Goal: Browse casually

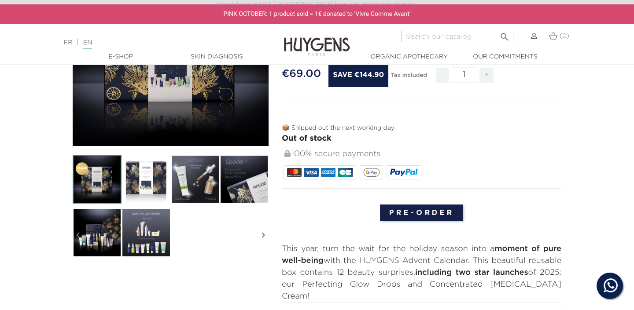
scroll to position [141, 0]
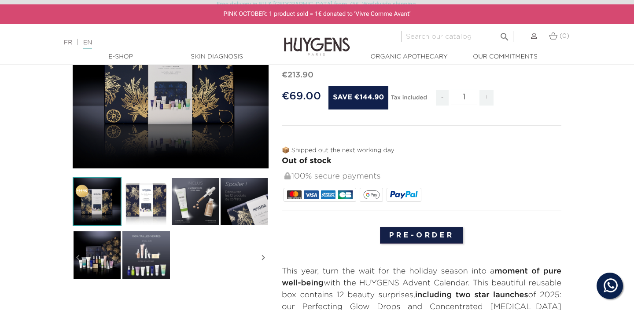
click at [222, 112] on div "" at bounding box center [171, 71] width 196 height 196
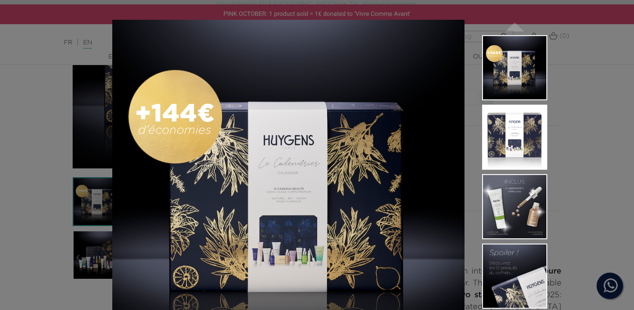
click at [525, 147] on img at bounding box center [514, 137] width 65 height 65
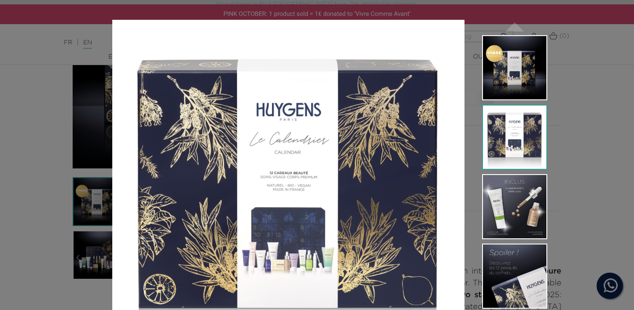
click at [525, 210] on img at bounding box center [514, 206] width 65 height 65
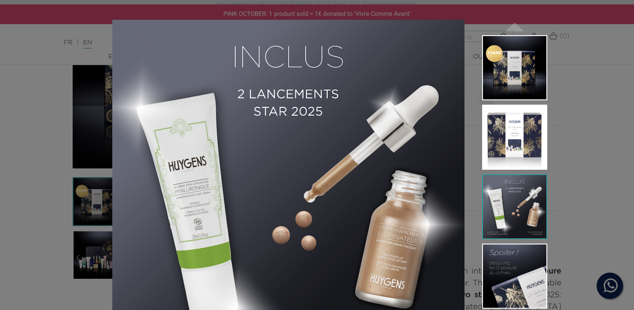
scroll to position [45, 0]
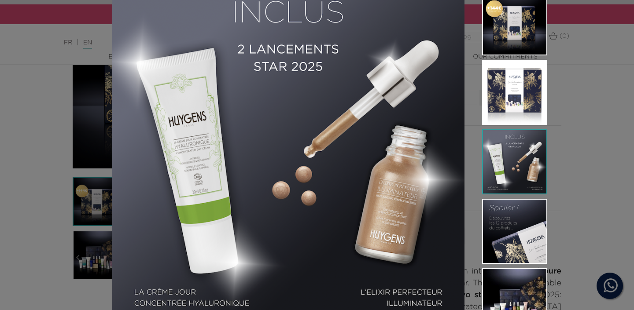
click at [524, 212] on img at bounding box center [514, 231] width 65 height 65
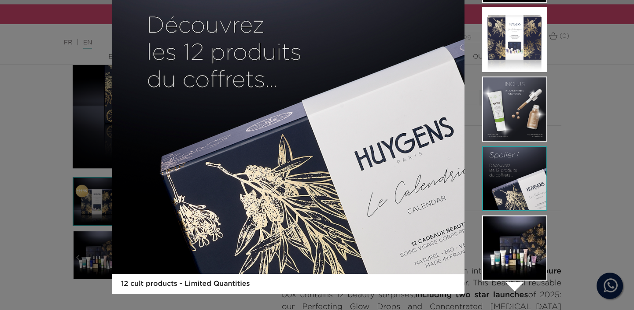
scroll to position [98, 0]
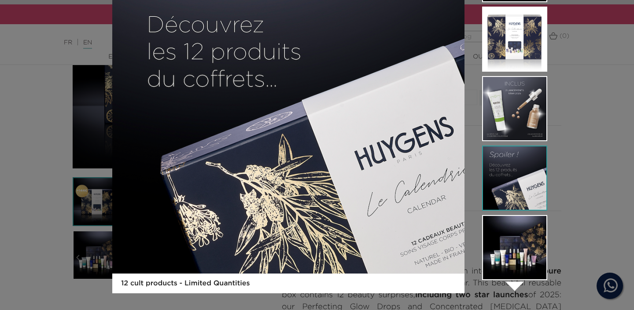
click at [520, 235] on img at bounding box center [514, 247] width 65 height 65
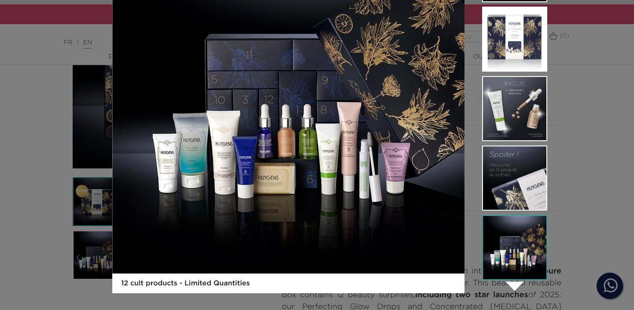
click at [514, 182] on img at bounding box center [514, 178] width 65 height 65
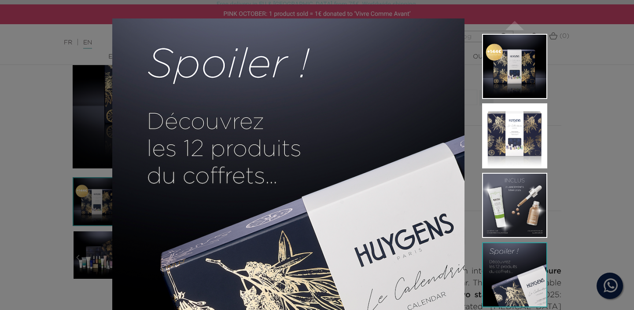
scroll to position [101, 0]
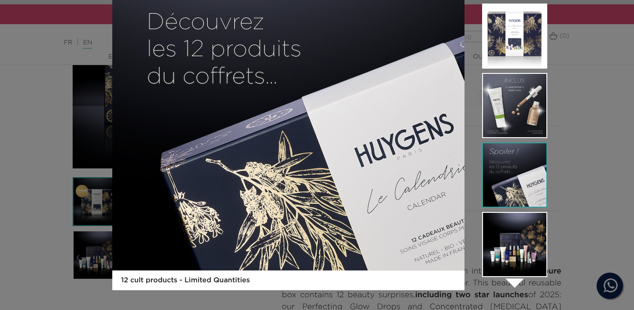
click at [508, 110] on img at bounding box center [514, 105] width 65 height 65
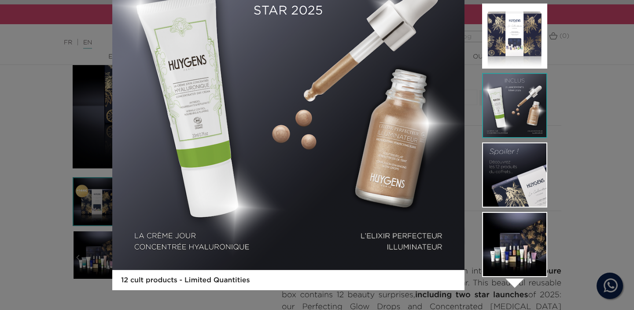
click at [521, 212] on li at bounding box center [514, 178] width 65 height 70
click at [535, 262] on img at bounding box center [514, 244] width 65 height 65
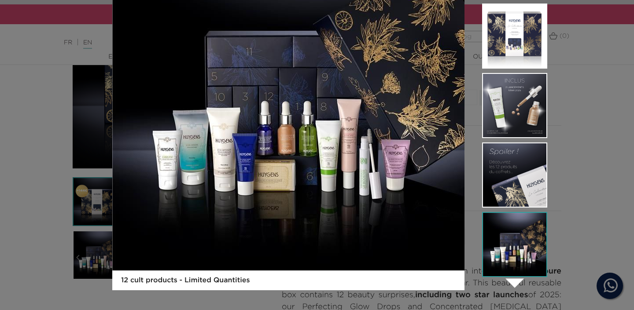
click at [518, 285] on icon "" at bounding box center [514, 283] width 44 height 44
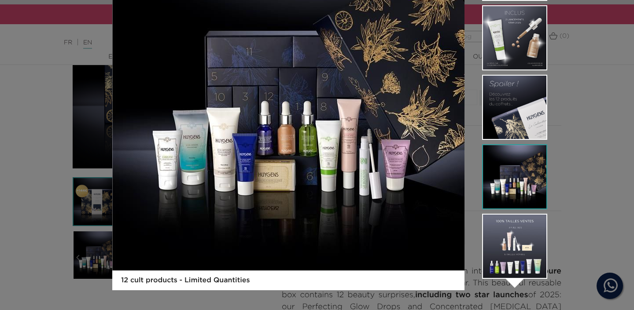
click at [521, 258] on img at bounding box center [514, 246] width 65 height 65
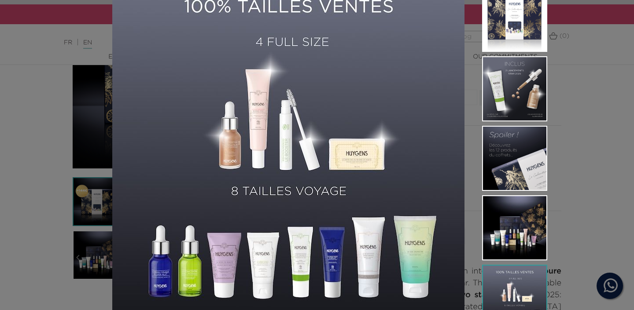
scroll to position [51, 0]
